Goal: Check status

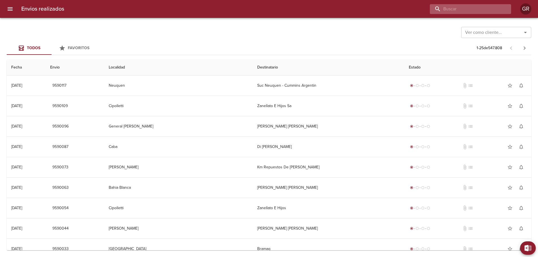
click at [469, 9] on input "buscar" at bounding box center [466, 9] width 72 height 10
type input "9267128"
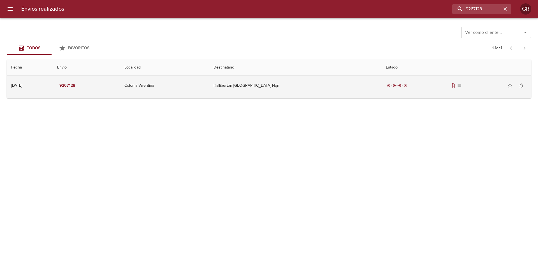
click at [271, 84] on td "Halliburton [GEOGRAPHIC_DATA] Nqn" at bounding box center [295, 86] width 172 height 20
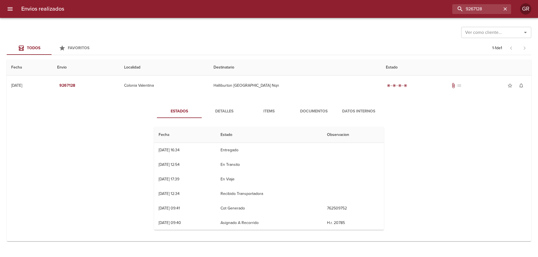
click at [310, 110] on span "Documentos" at bounding box center [314, 111] width 38 height 7
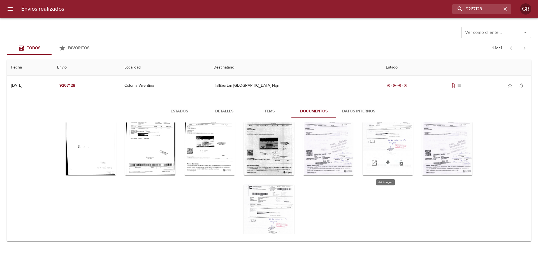
scroll to position [5, 0]
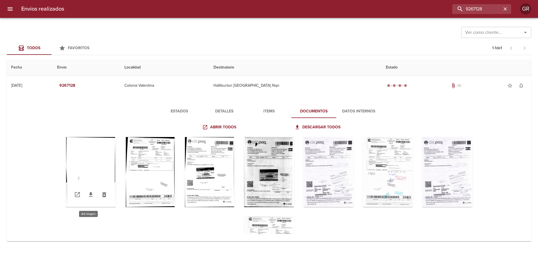
click at [98, 164] on div "Tabla de envíos del cliente" at bounding box center [91, 172] width 50 height 70
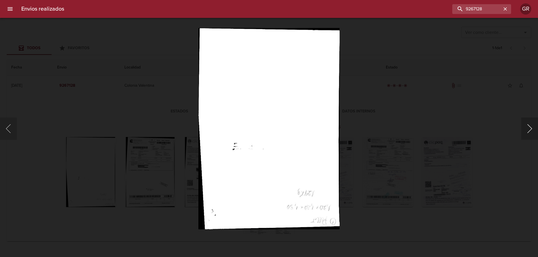
click at [530, 129] on button "Siguiente" at bounding box center [529, 129] width 17 height 22
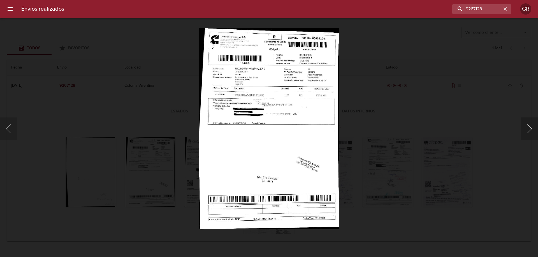
click at [530, 129] on button "Siguiente" at bounding box center [529, 129] width 17 height 22
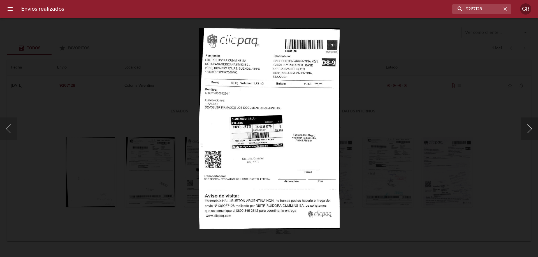
click at [530, 129] on button "Siguiente" at bounding box center [529, 129] width 17 height 22
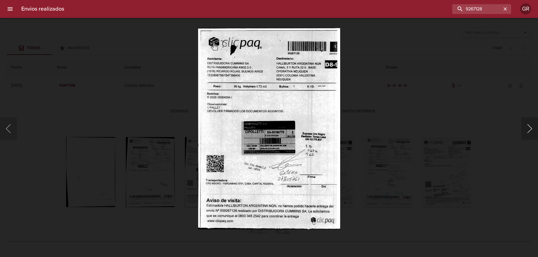
click at [530, 129] on button "Siguiente" at bounding box center [529, 129] width 17 height 22
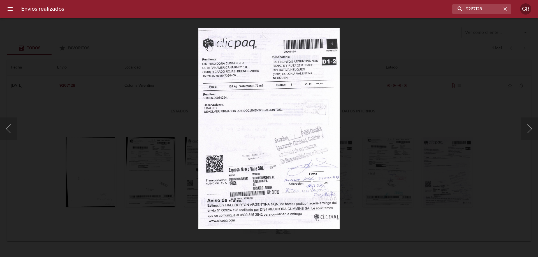
drag, startPoint x: 530, startPoint y: 129, endPoint x: 231, endPoint y: 140, distance: 299.0
click at [256, 140] on div "Lightbox" at bounding box center [269, 128] width 538 height 257
click at [11, 132] on button "Anterior" at bounding box center [8, 129] width 17 height 22
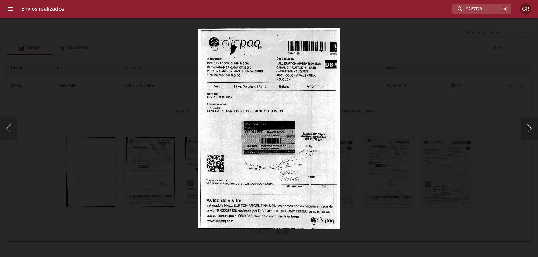
click at [530, 131] on button "Siguiente" at bounding box center [529, 129] width 17 height 22
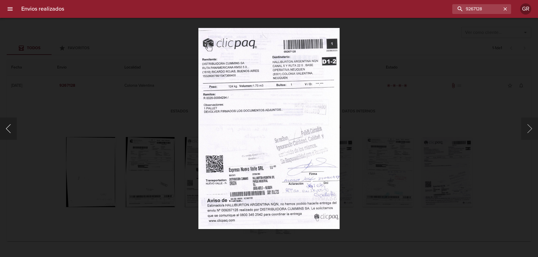
click at [13, 135] on button "Anterior" at bounding box center [8, 129] width 17 height 22
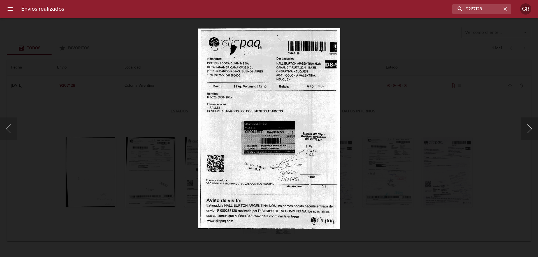
click at [534, 127] on button "Siguiente" at bounding box center [529, 129] width 17 height 22
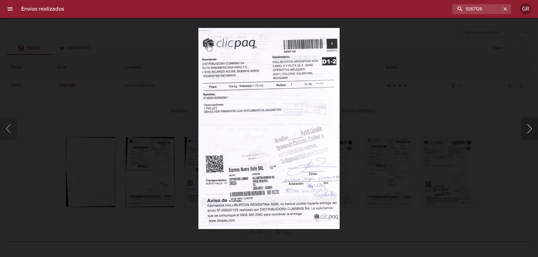
click at [528, 131] on button "Siguiente" at bounding box center [529, 129] width 17 height 22
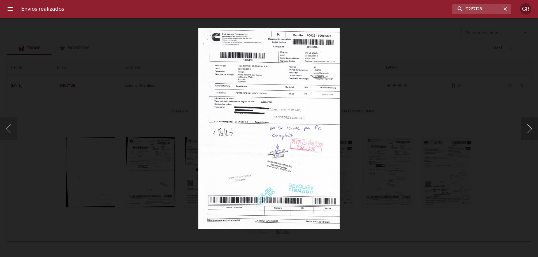
click at [528, 131] on button "Siguiente" at bounding box center [529, 129] width 17 height 22
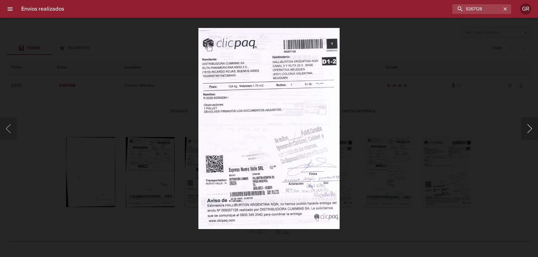
click at [528, 131] on button "Siguiente" at bounding box center [529, 129] width 17 height 22
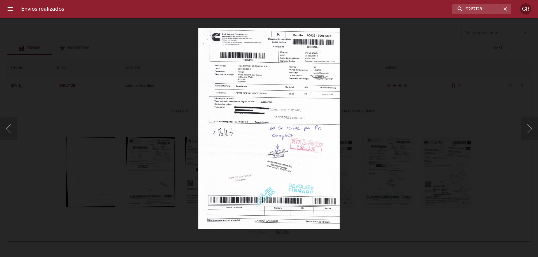
click at [299, 149] on img "Lightbox" at bounding box center [268, 128] width 141 height 201
click at [525, 126] on button "Siguiente" at bounding box center [529, 129] width 17 height 22
